Goal: Find contact information: Obtain details needed to contact an individual or organization

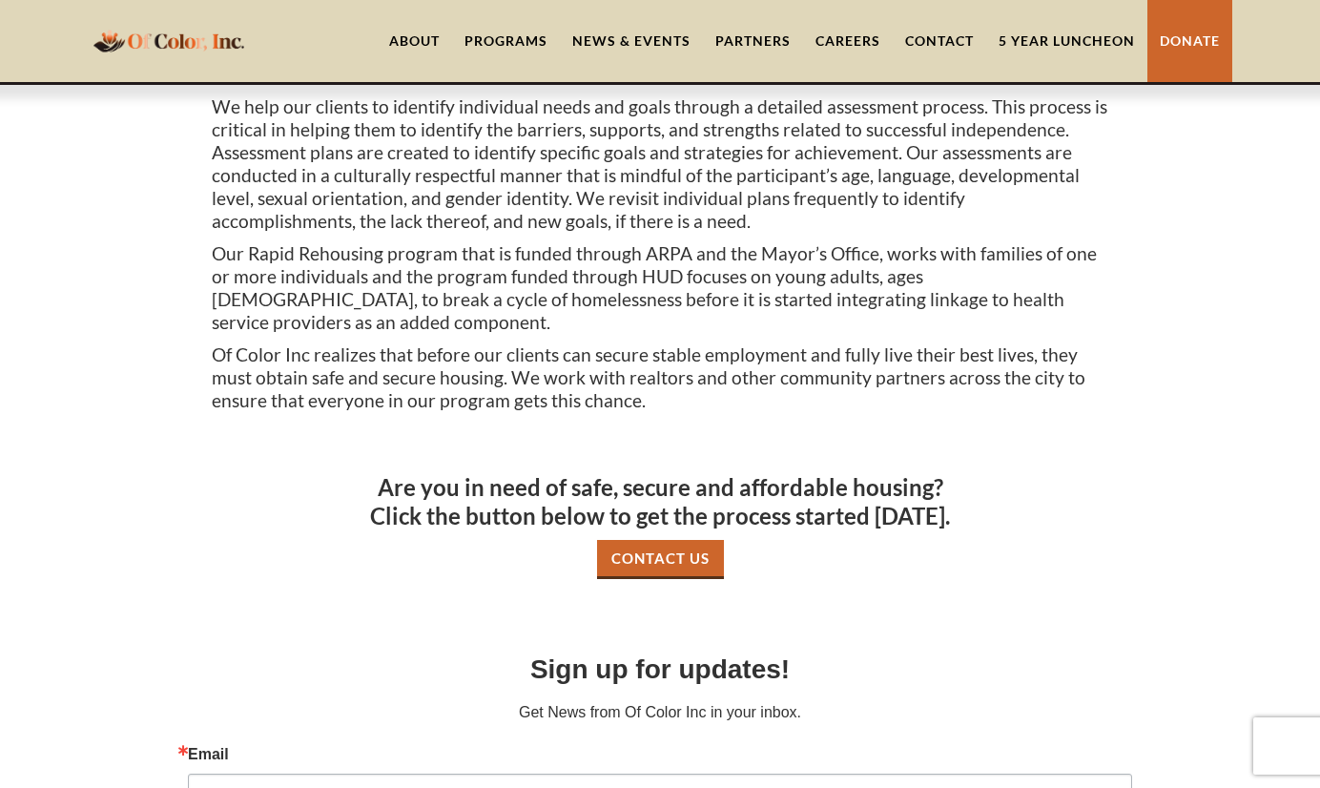
scroll to position [1097, 0]
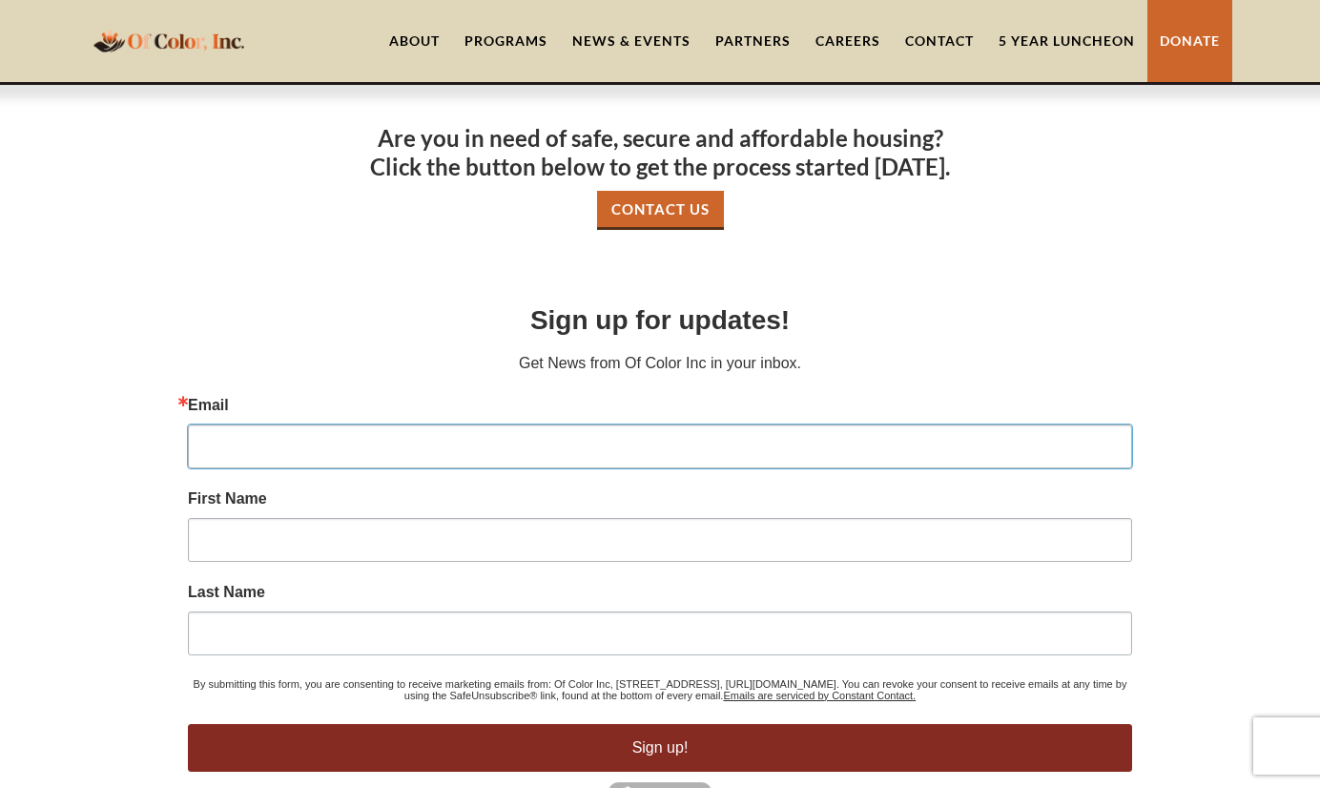
click at [740, 424] on input "Email" at bounding box center [660, 446] width 944 height 44
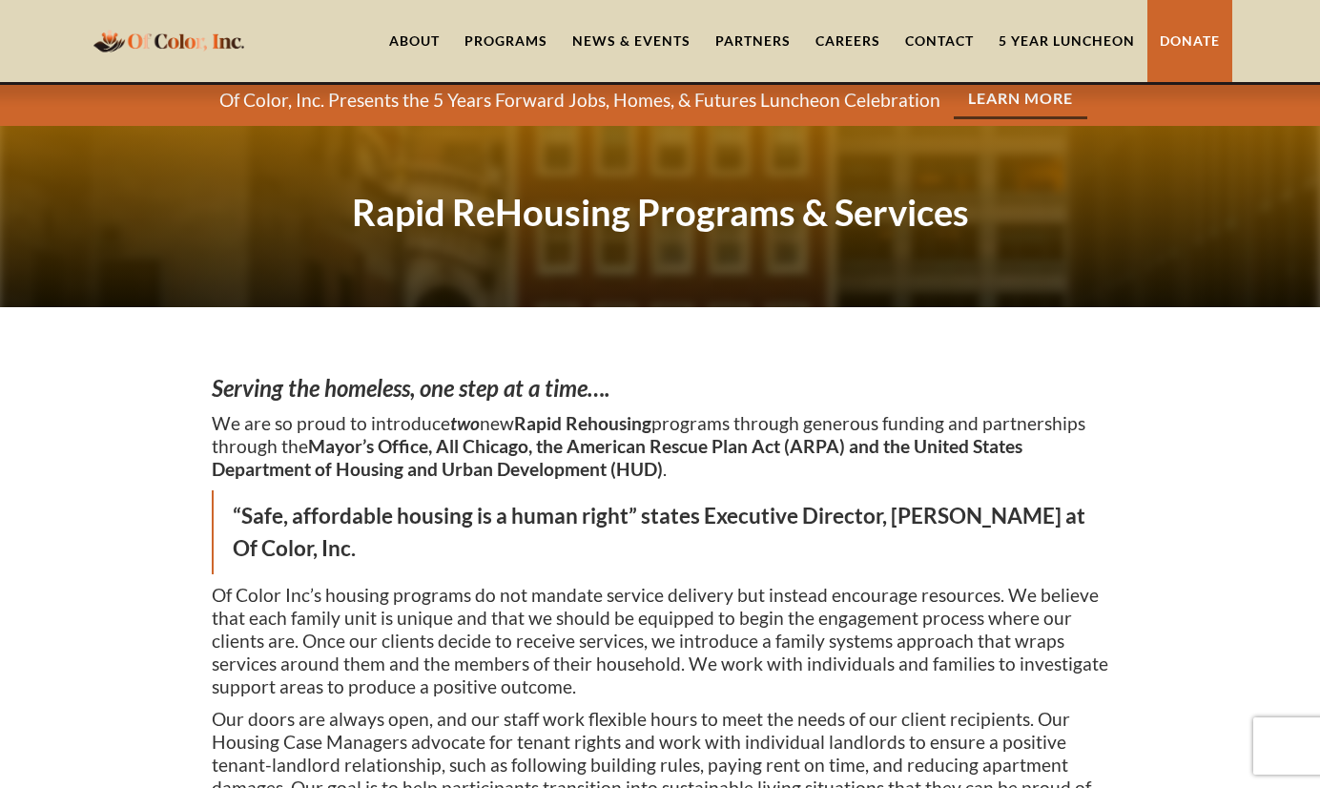
scroll to position [0, 0]
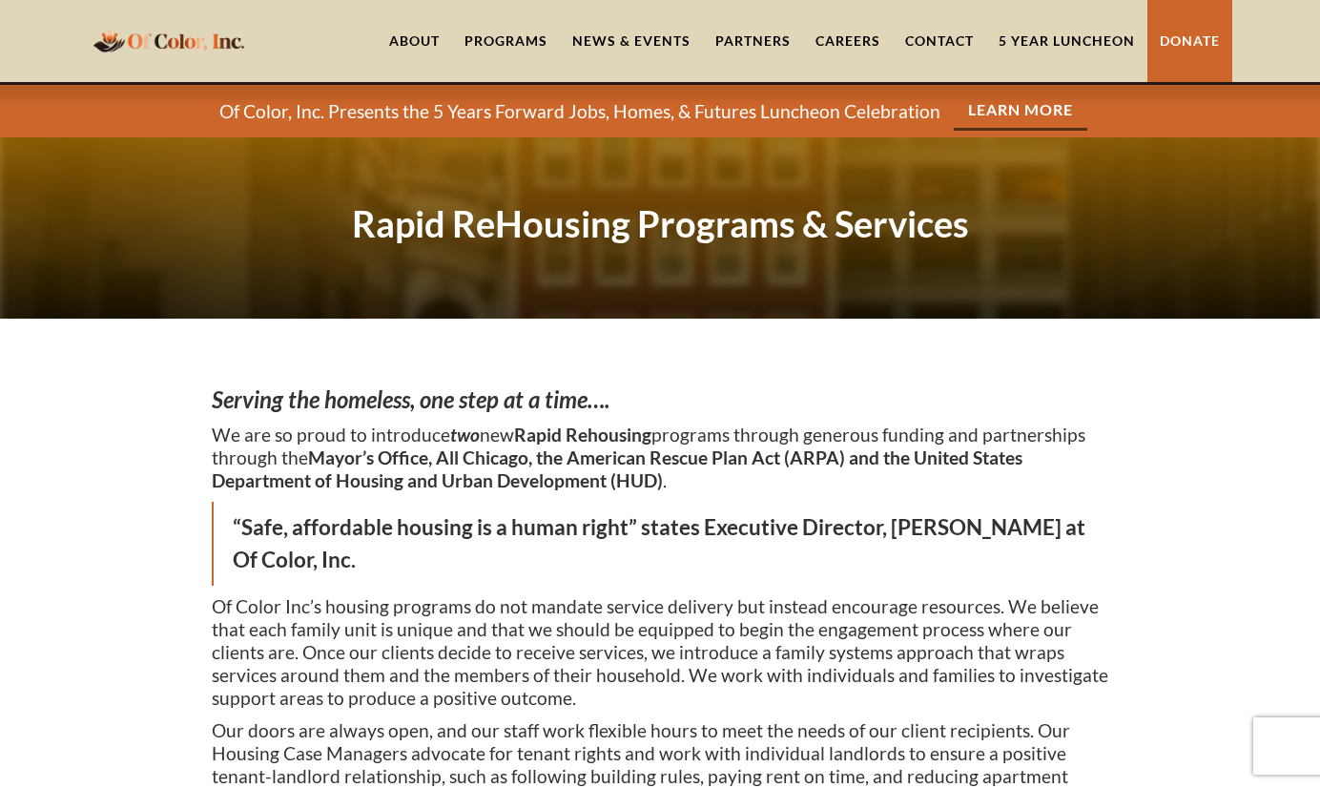
click at [856, 38] on link "Careers" at bounding box center [848, 41] width 90 height 82
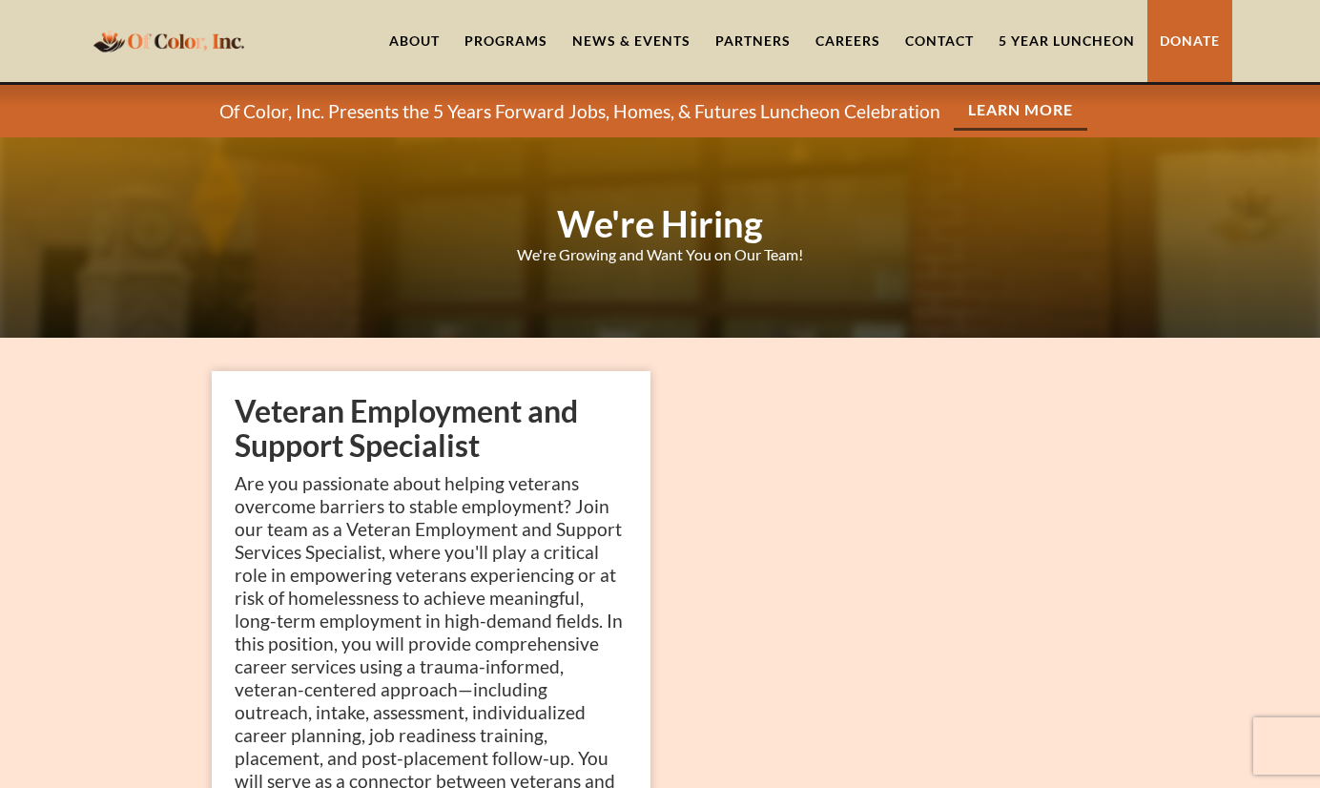
click at [423, 31] on link "About" at bounding box center [414, 41] width 75 height 82
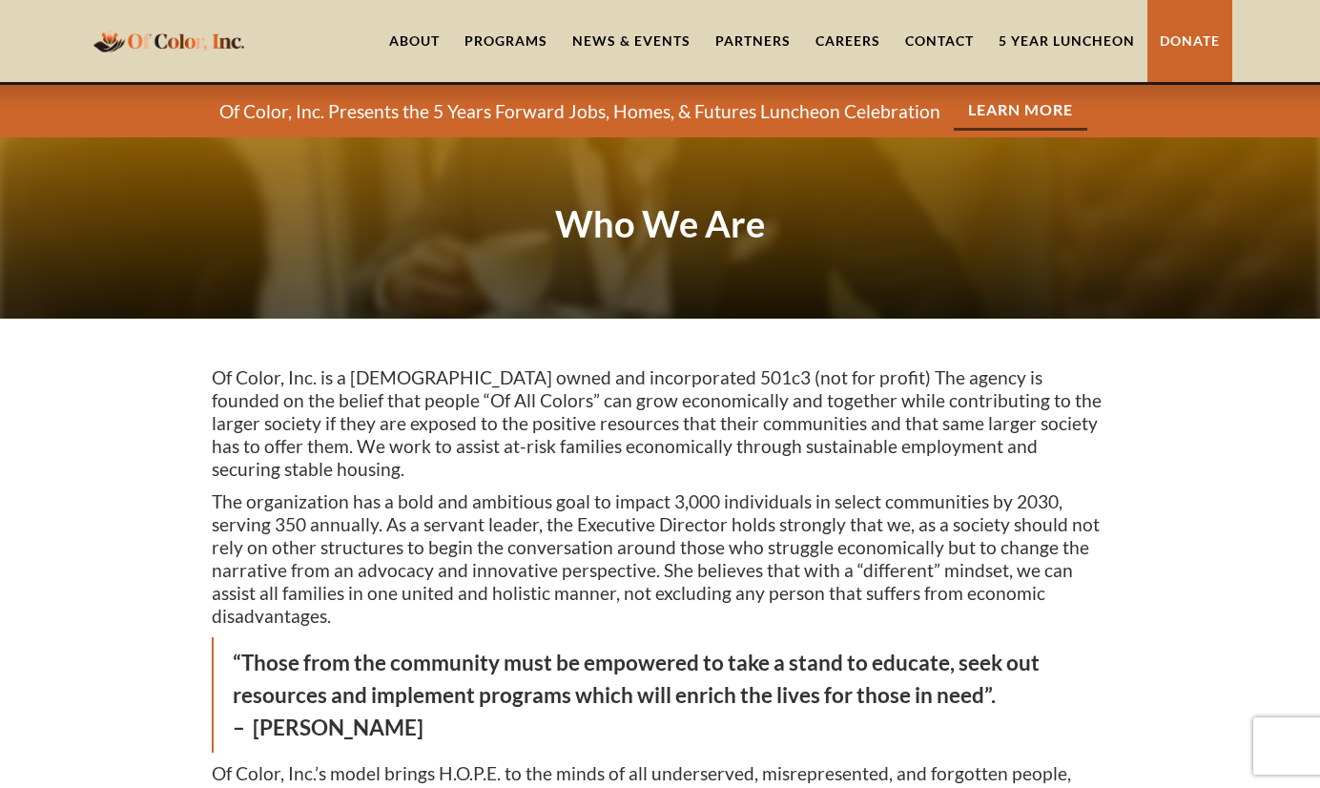
click at [530, 33] on div "Programs" at bounding box center [505, 40] width 83 height 19
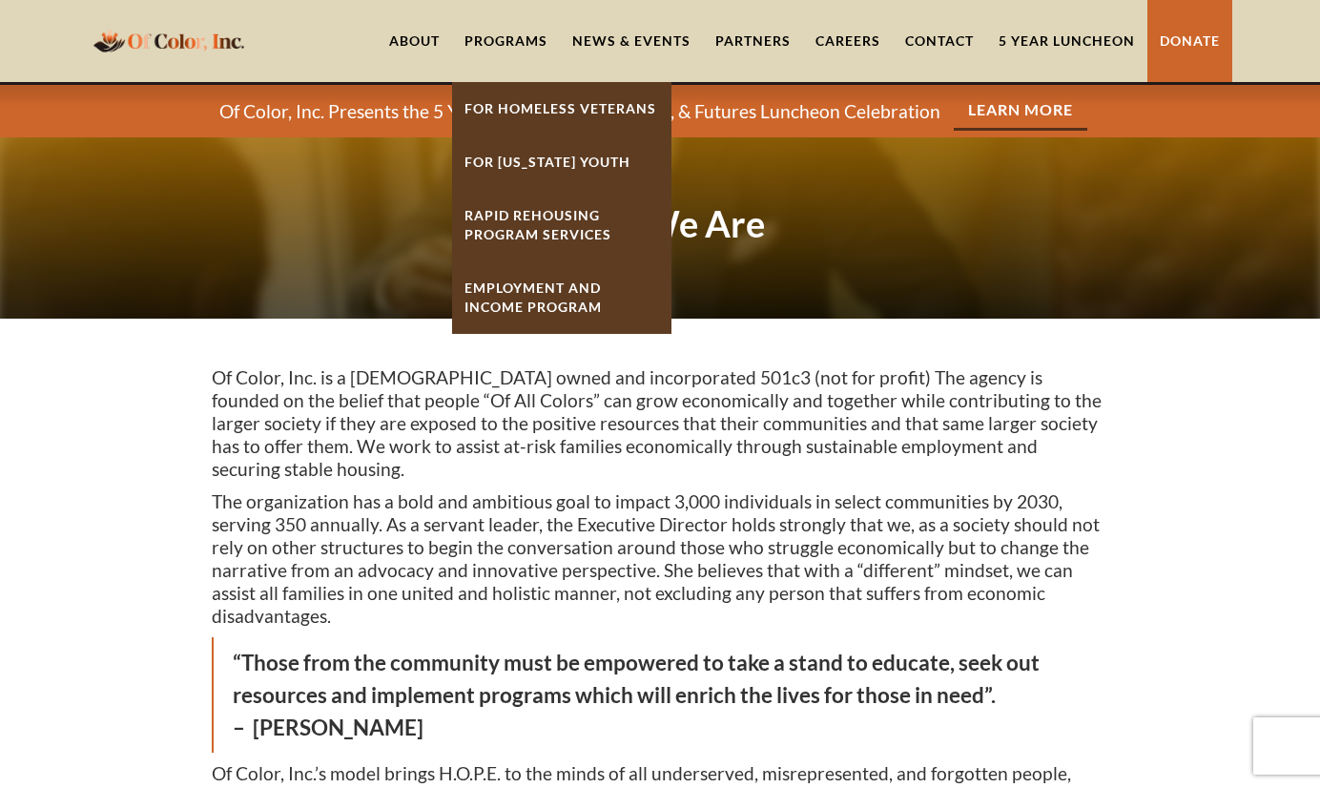
click at [599, 243] on link "Rapid ReHousing Program Services" at bounding box center [561, 225] width 219 height 72
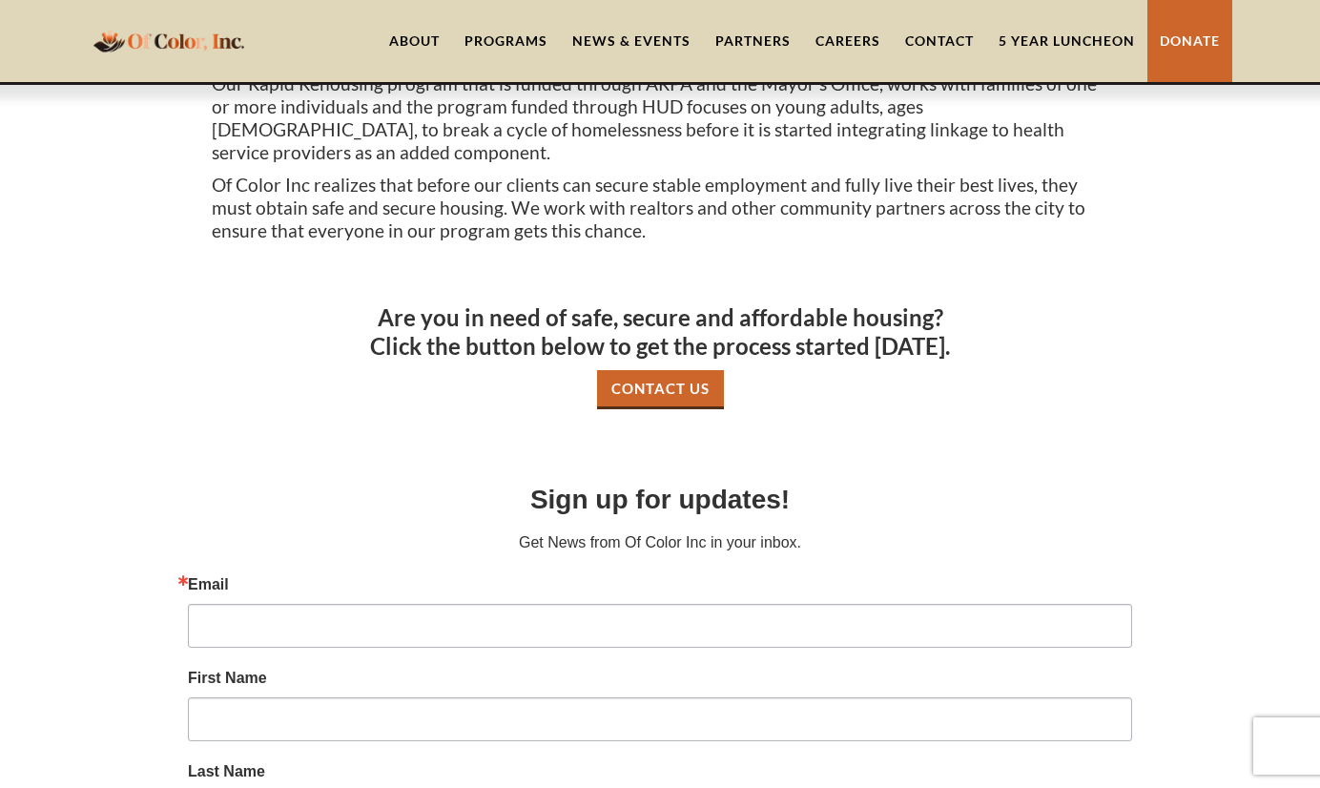
scroll to position [918, 0]
click at [685, 371] on link "Contact Us" at bounding box center [660, 388] width 127 height 39
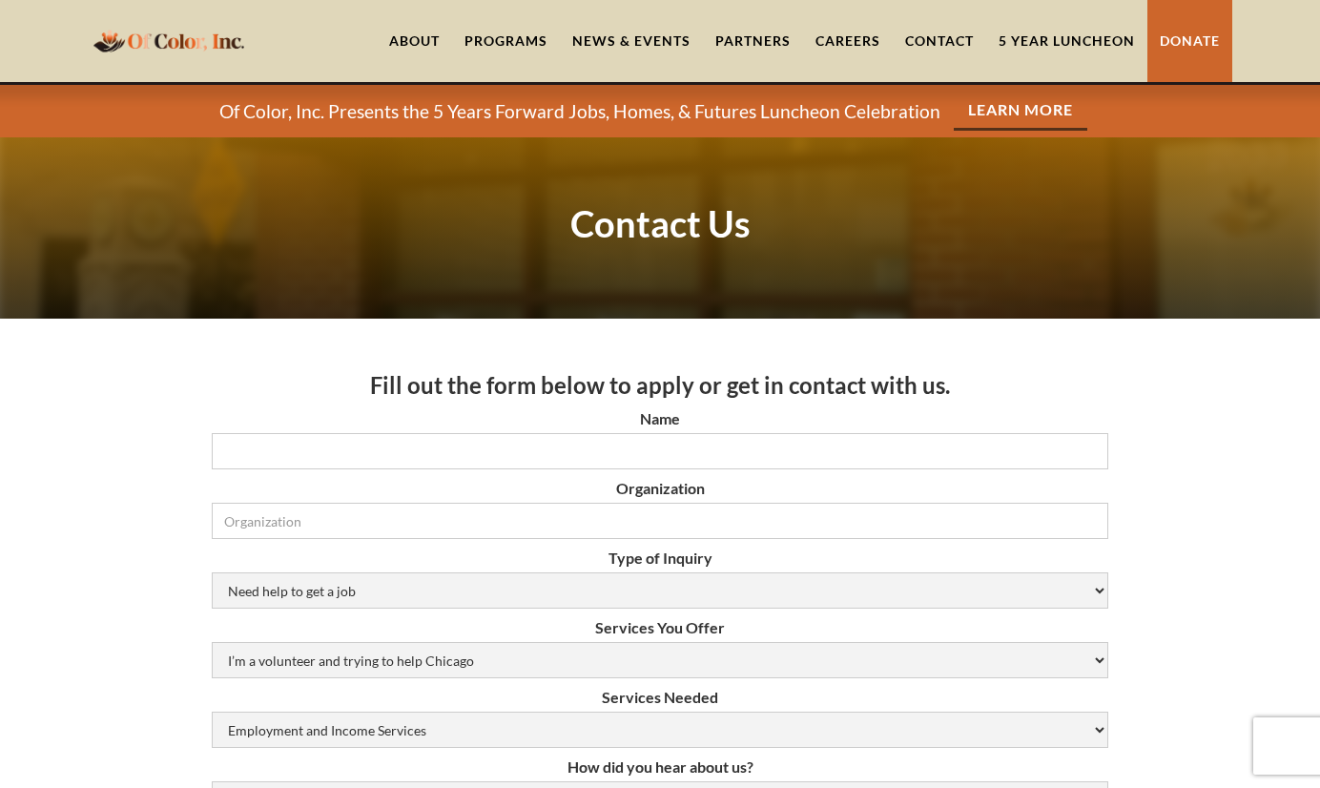
scroll to position [101, 0]
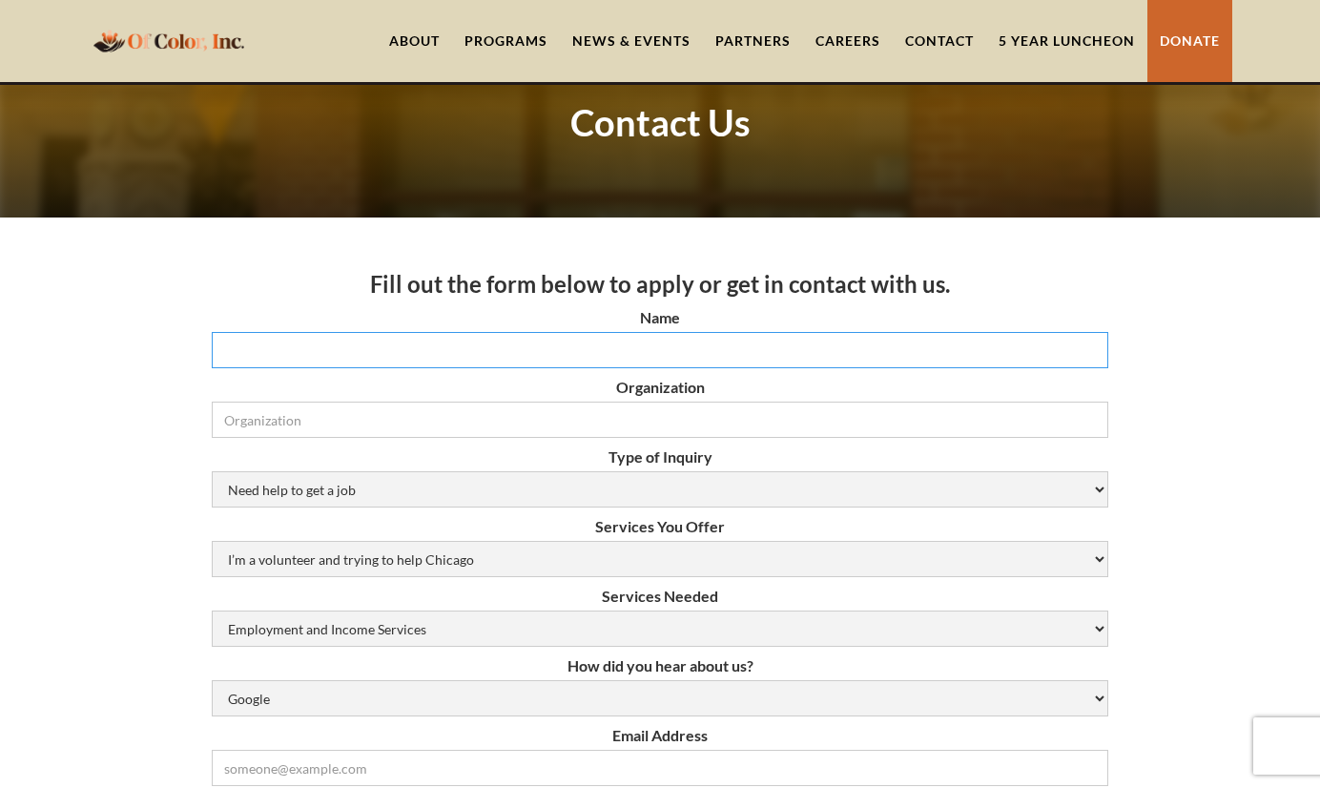
click at [713, 350] on input "Name" at bounding box center [660, 350] width 896 height 36
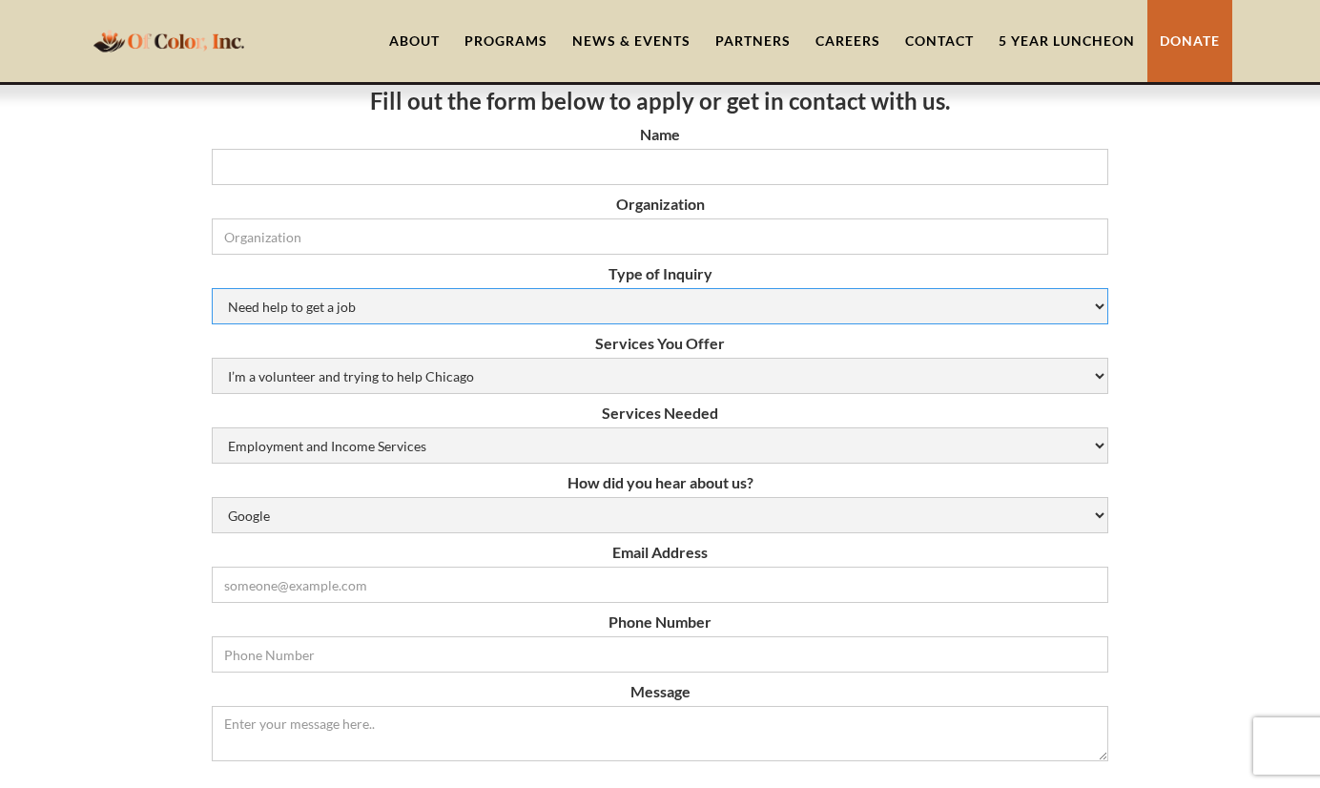
click at [779, 308] on select "Need help to get a job Volunteer or Donation Partnership Other" at bounding box center [660, 306] width 896 height 36
click at [704, 157] on input "Name" at bounding box center [660, 167] width 896 height 36
click at [690, 380] on select "I’m a volunteer and trying to help Chicago Resume Help Mock Interviewing Mentor…" at bounding box center [660, 376] width 896 height 36
click at [69, 660] on div "Fill out the form below to apply or get in contact with us. Name Organization T…" at bounding box center [660, 748] width 1320 height 1429
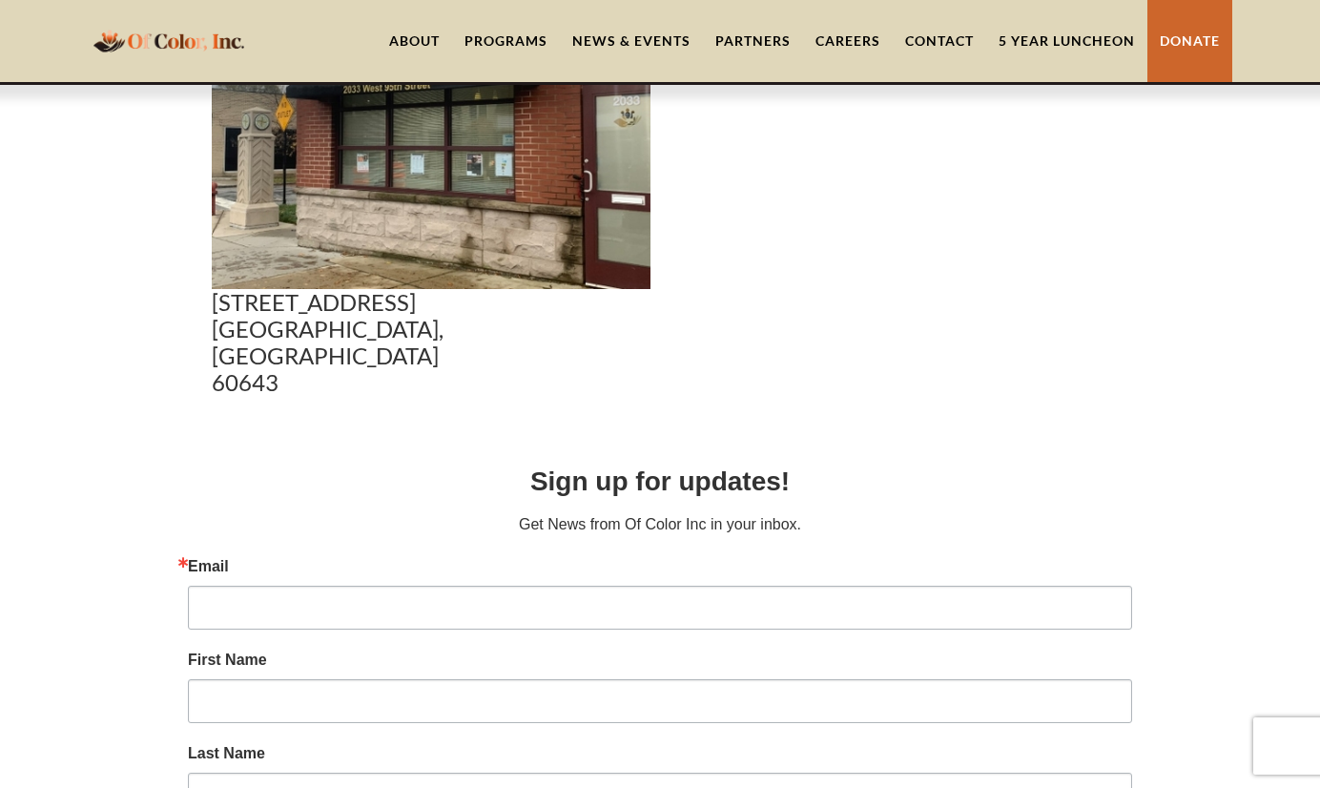
scroll to position [1794, 0]
